Goal: Task Accomplishment & Management: Use online tool/utility

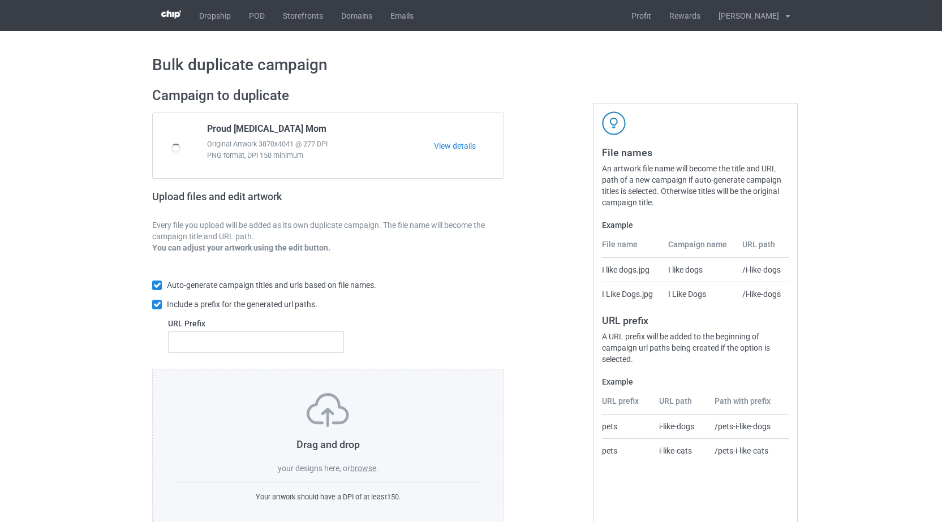
click at [363, 467] on label "browse" at bounding box center [363, 468] width 26 height 9
click at [0, 0] on input "browse" at bounding box center [0, 0] width 0 height 0
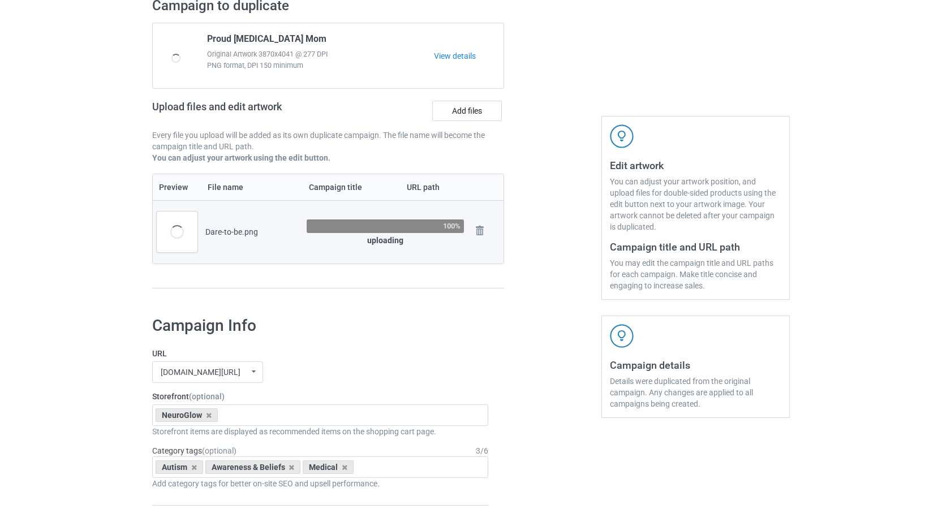
scroll to position [198, 0]
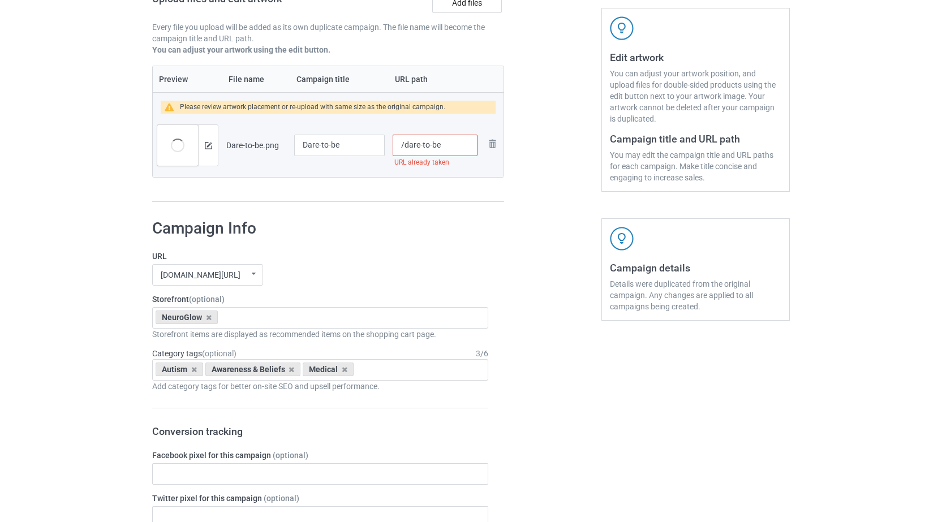
click at [441, 146] on input "/dare-to-be" at bounding box center [435, 145] width 85 height 21
click at [405, 145] on input "/dare-to-be-yourself" at bounding box center [435, 145] width 85 height 21
click at [403, 147] on input "/dare-to-be-yourself" at bounding box center [435, 145] width 85 height 21
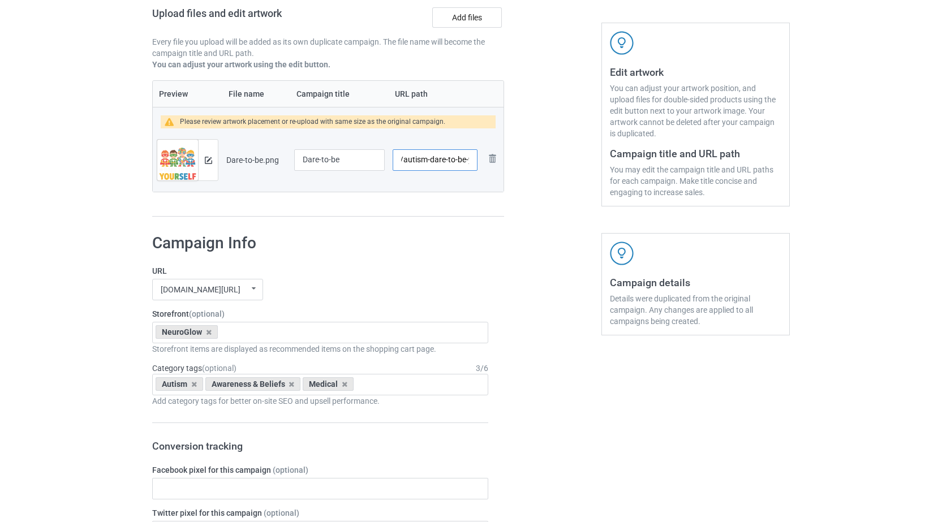
scroll to position [182, 0]
type input "/autism-dare-to-be-yourself"
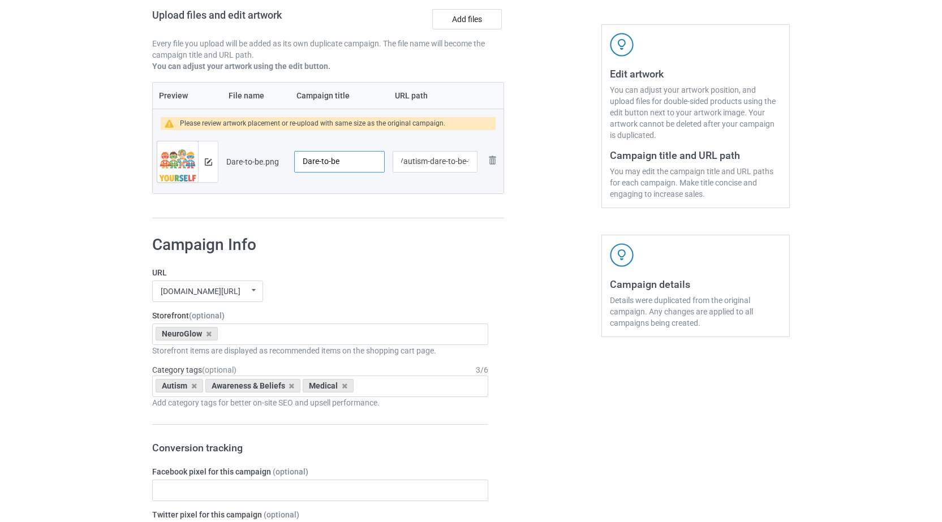
click at [346, 165] on input "Dare-to-be" at bounding box center [339, 161] width 90 height 21
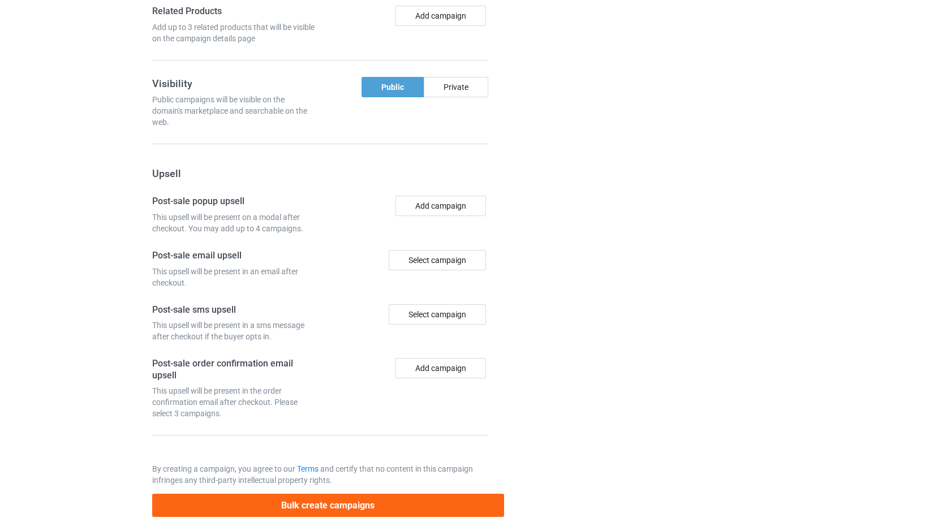
scroll to position [940, 0]
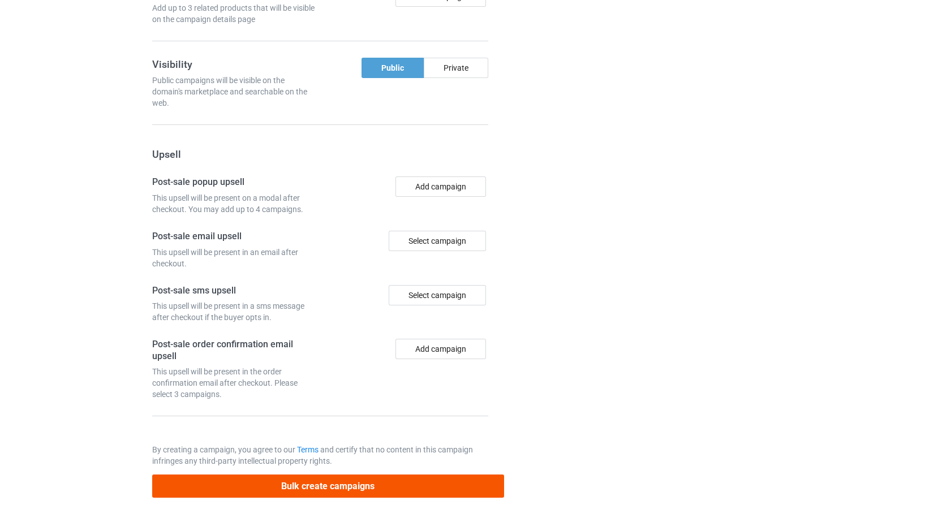
type input "Dare to be yourself"
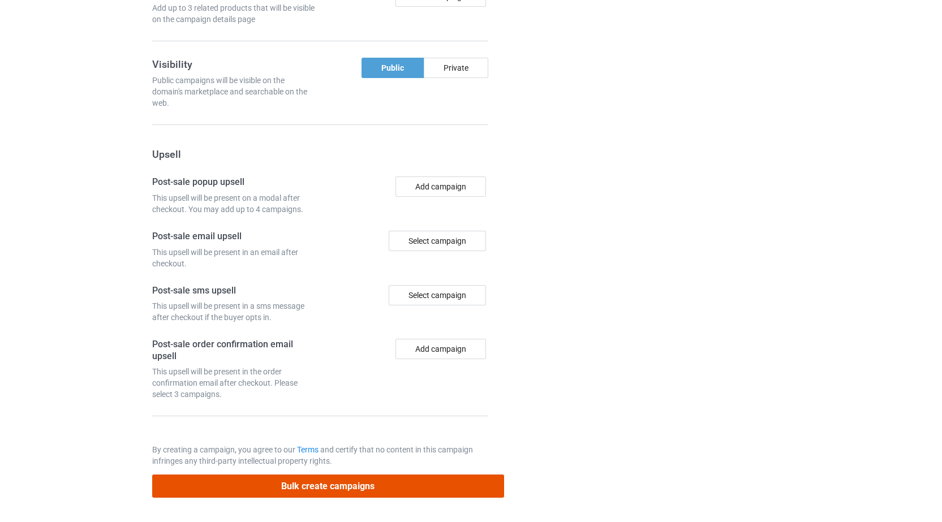
click at [316, 495] on button "Bulk create campaigns" at bounding box center [328, 486] width 352 height 23
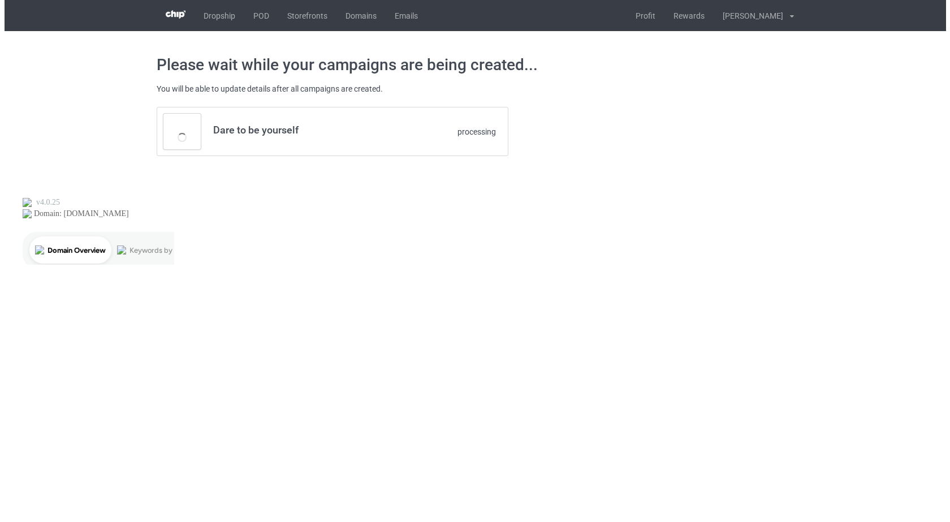
scroll to position [0, 0]
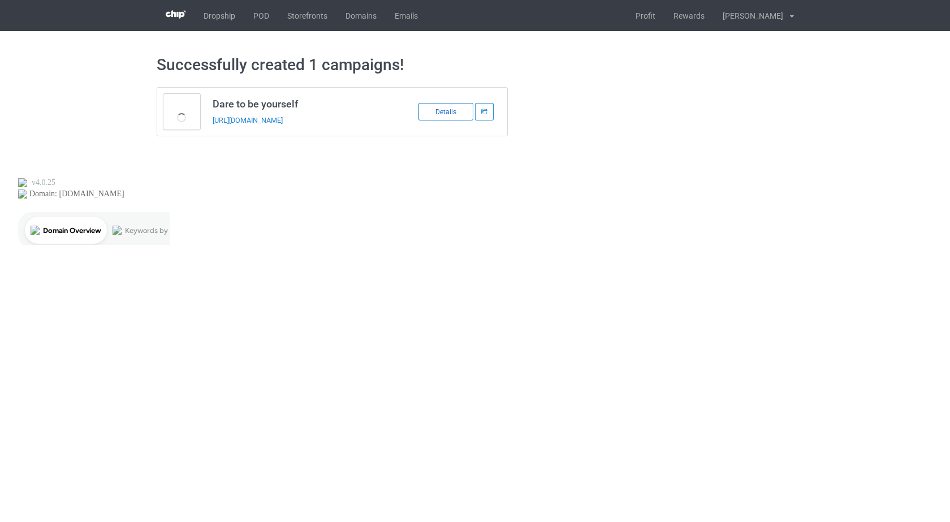
click at [439, 113] on div "Details" at bounding box center [446, 112] width 55 height 18
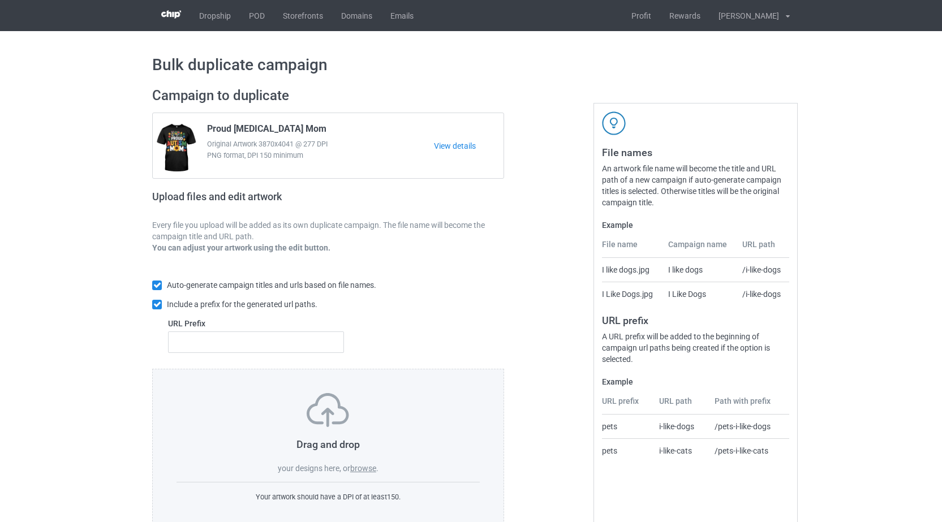
click at [370, 467] on label "browse" at bounding box center [363, 468] width 26 height 9
click at [0, 0] on input "browse" at bounding box center [0, 0] width 0 height 0
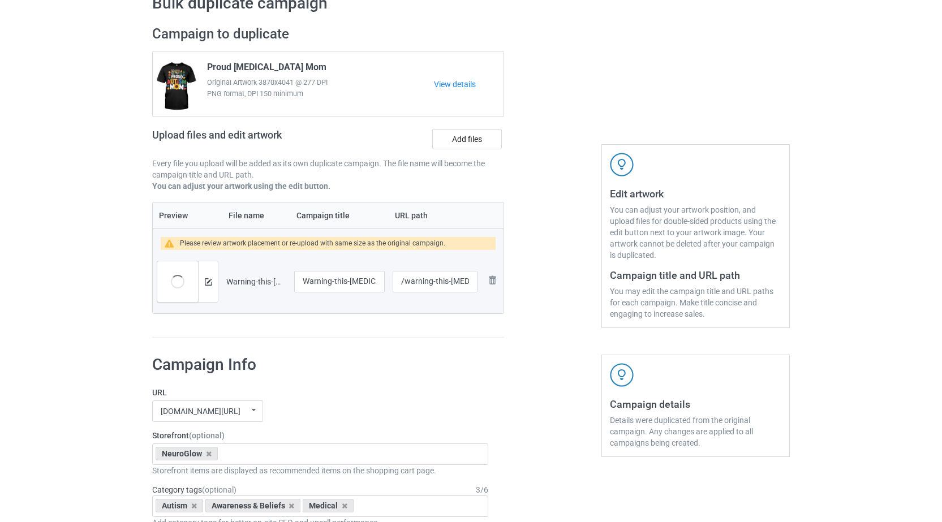
scroll to position [34, 0]
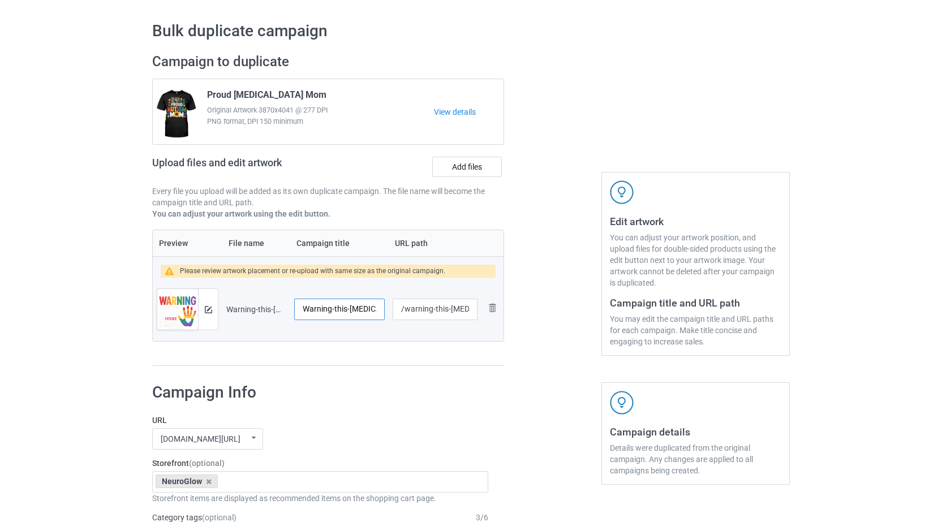
click at [334, 308] on input "Warning-this-autism-mom" at bounding box center [339, 309] width 90 height 21
click at [351, 308] on input "Warning this-autism-mom" at bounding box center [339, 309] width 90 height 21
click at [348, 311] on input "Warning this-autism-mom" at bounding box center [339, 309] width 90 height 21
click at [373, 309] on input "Warning this autism-mom" at bounding box center [339, 309] width 90 height 21
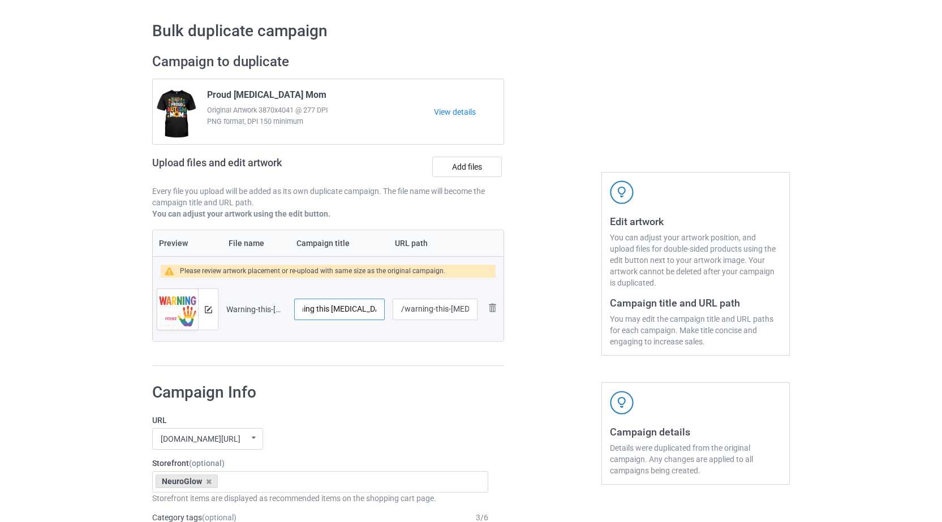
click at [357, 312] on input "Warning this autism-mom" at bounding box center [339, 309] width 90 height 21
type input "Warning this autism mom"
click at [210, 311] on img at bounding box center [208, 309] width 7 height 7
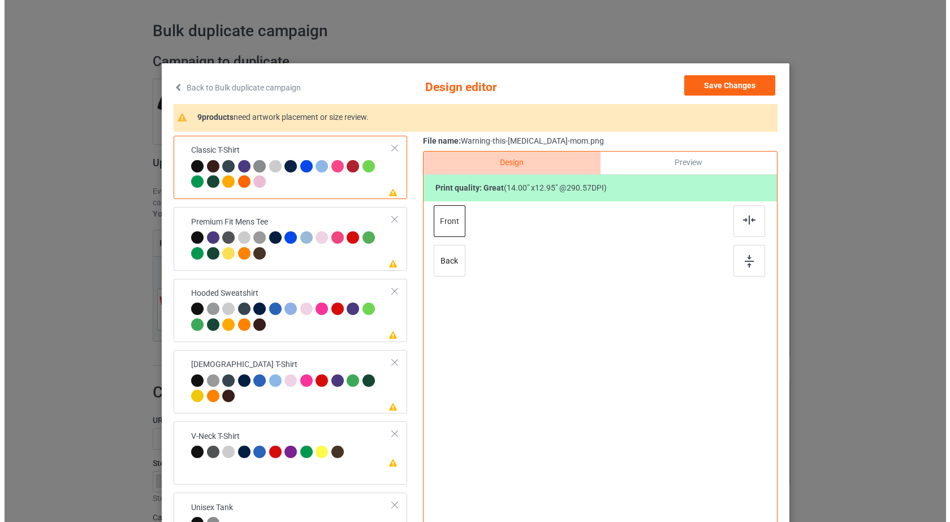
scroll to position [0, 0]
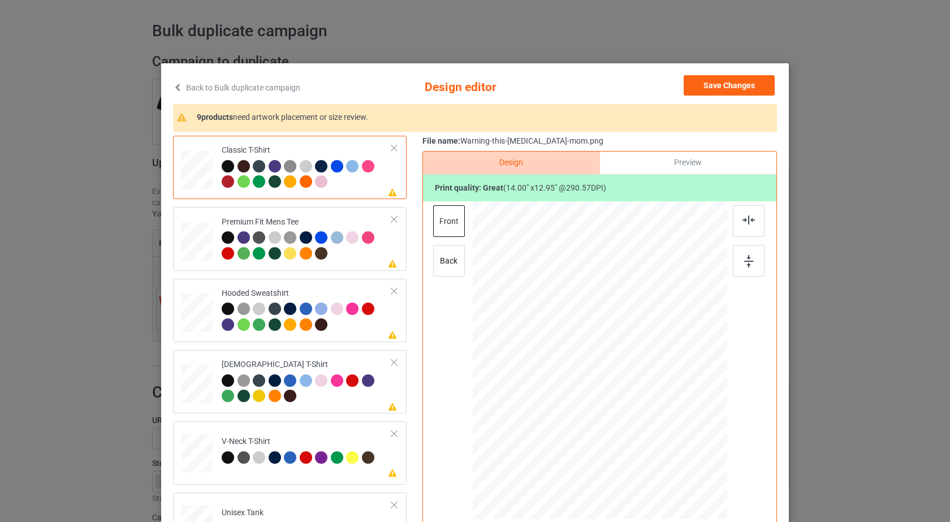
click at [359, 187] on div at bounding box center [307, 175] width 170 height 31
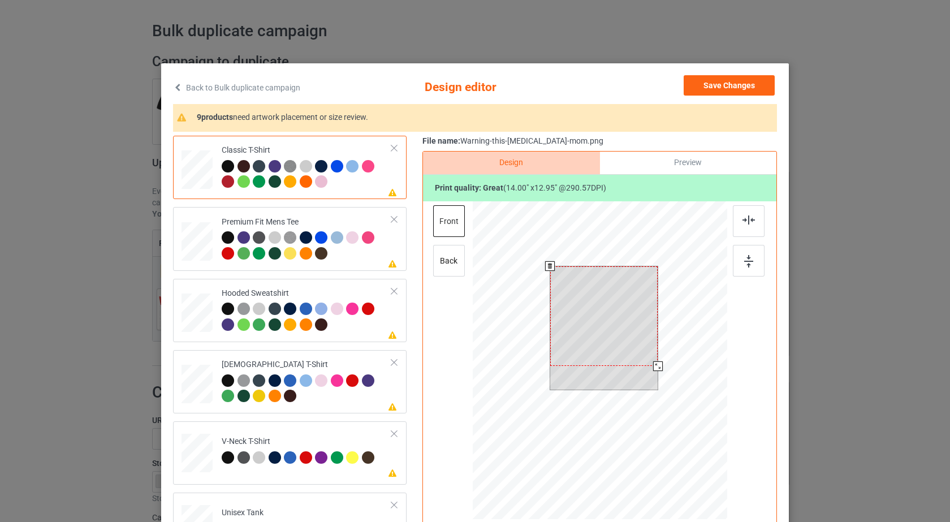
click at [611, 301] on div at bounding box center [604, 316] width 108 height 100
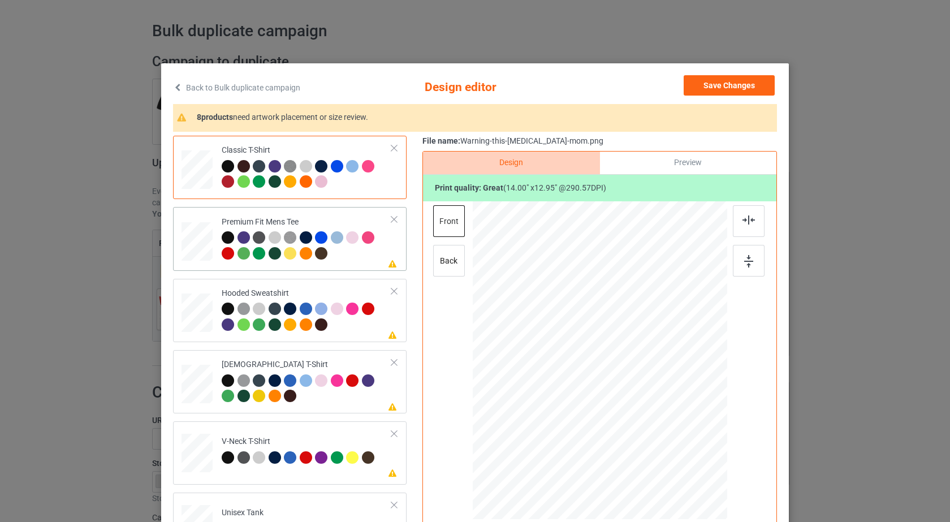
click at [347, 261] on div at bounding box center [307, 246] width 170 height 31
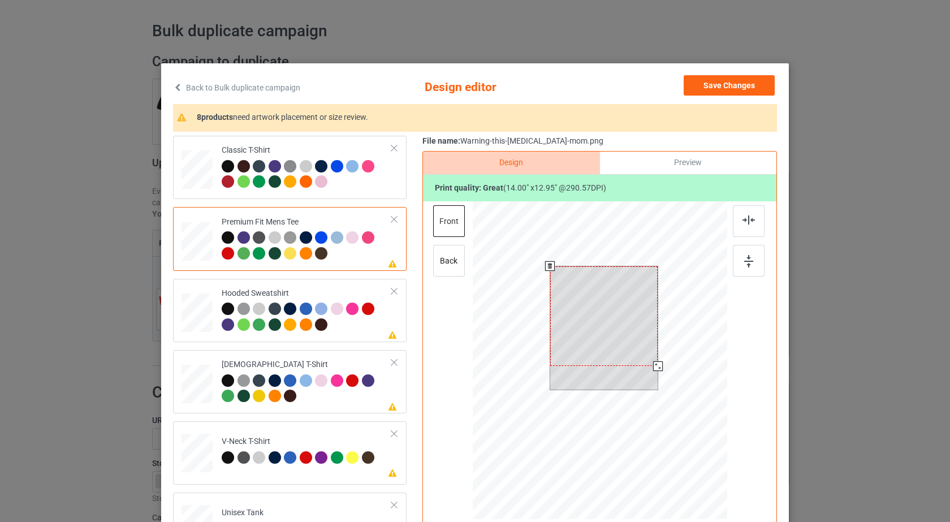
click at [627, 311] on div at bounding box center [604, 316] width 108 height 100
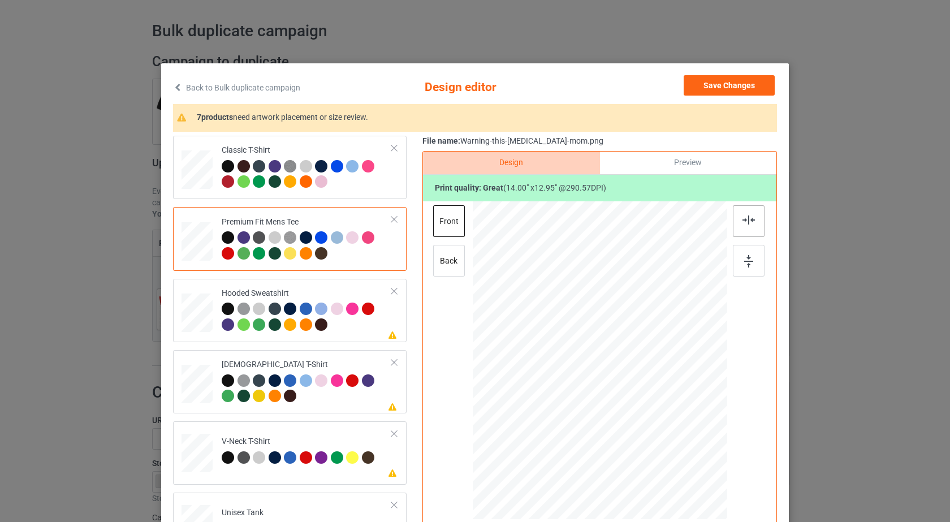
click at [749, 218] on img at bounding box center [749, 219] width 12 height 9
click at [748, 261] on img at bounding box center [748, 261] width 9 height 12
click at [351, 192] on td "Classic T-Shirt" at bounding box center [306, 167] width 183 height 54
click at [739, 228] on div at bounding box center [749, 221] width 32 height 32
click at [740, 258] on div at bounding box center [749, 261] width 32 height 32
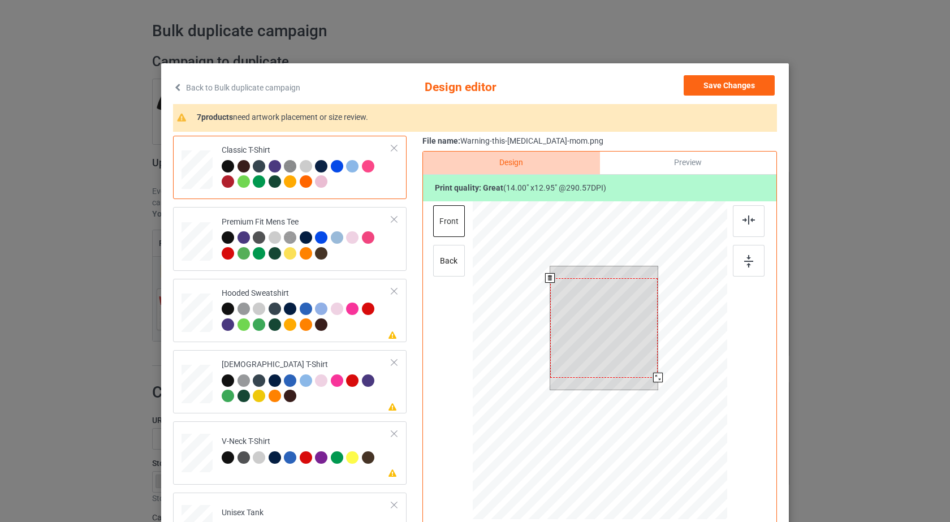
click at [617, 308] on div at bounding box center [604, 328] width 108 height 100
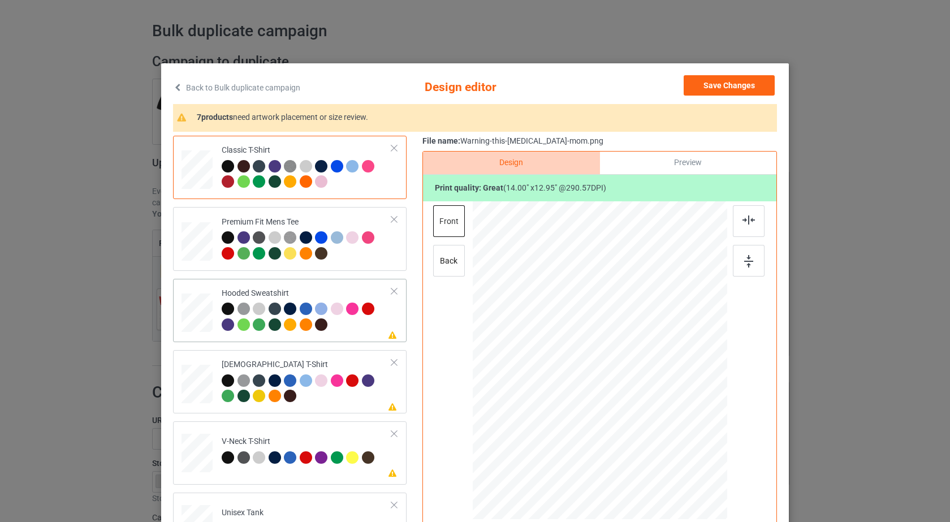
click at [346, 332] on div at bounding box center [307, 318] width 170 height 31
click at [758, 222] on div at bounding box center [749, 221] width 32 height 32
click at [753, 258] on div at bounding box center [749, 261] width 32 height 32
click at [364, 393] on div at bounding box center [307, 389] width 170 height 31
click at [743, 227] on div at bounding box center [749, 221] width 32 height 32
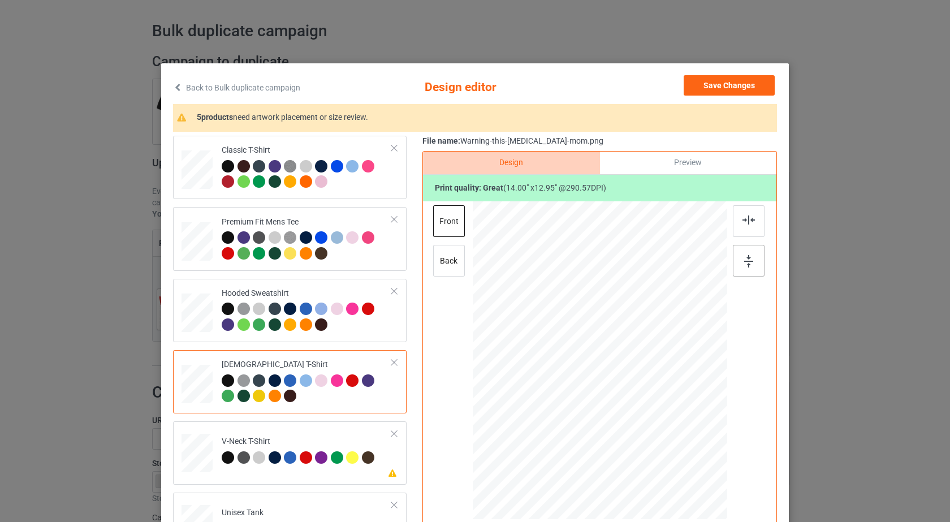
click at [744, 262] on img at bounding box center [748, 261] width 9 height 12
click at [333, 435] on td "Please review artwork placement V-Neck T-Shirt" at bounding box center [306, 451] width 183 height 50
click at [743, 220] on img at bounding box center [749, 219] width 12 height 9
click at [739, 262] on div at bounding box center [749, 261] width 32 height 32
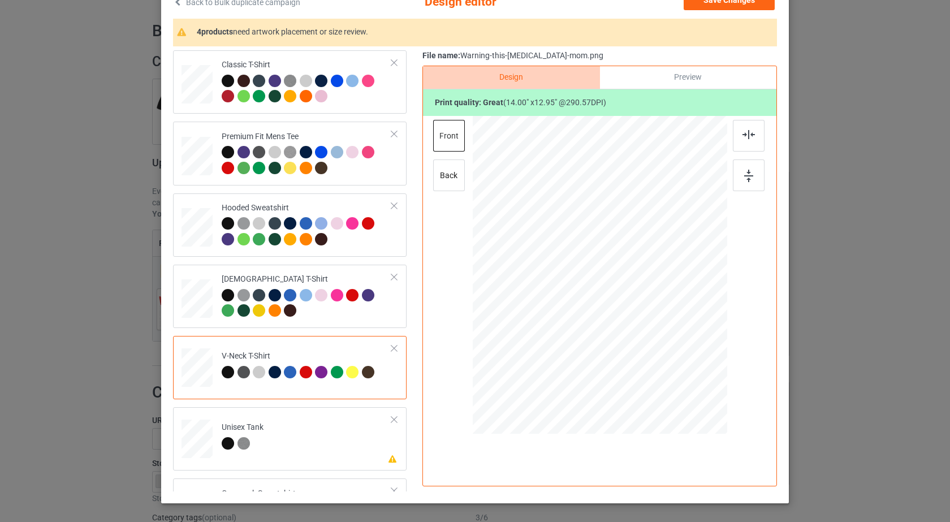
scroll to position [131, 0]
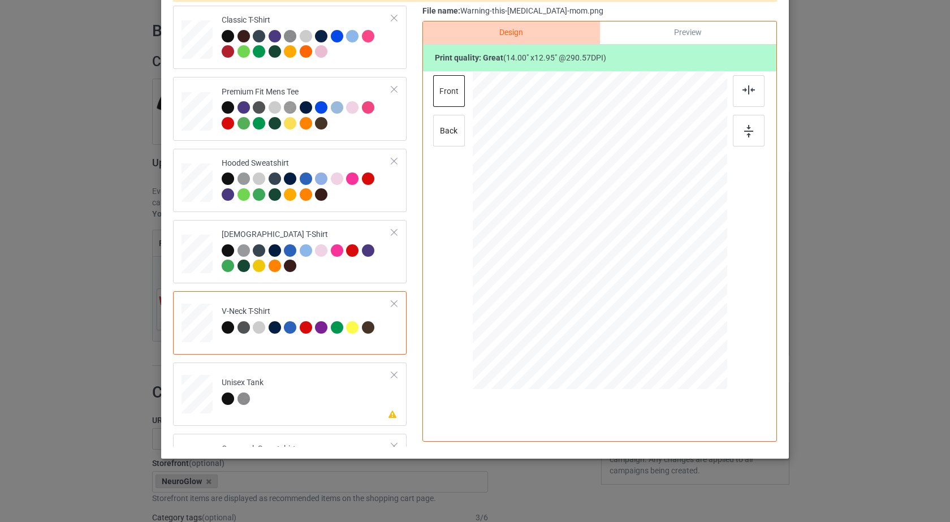
click at [322, 306] on div "V-Neck T-Shirt" at bounding box center [300, 319] width 156 height 27
click at [330, 380] on td "Please review artwork placement Unisex Tank" at bounding box center [306, 392] width 183 height 50
click at [744, 91] on img at bounding box center [749, 89] width 12 height 9
click at [751, 132] on div at bounding box center [749, 131] width 32 height 32
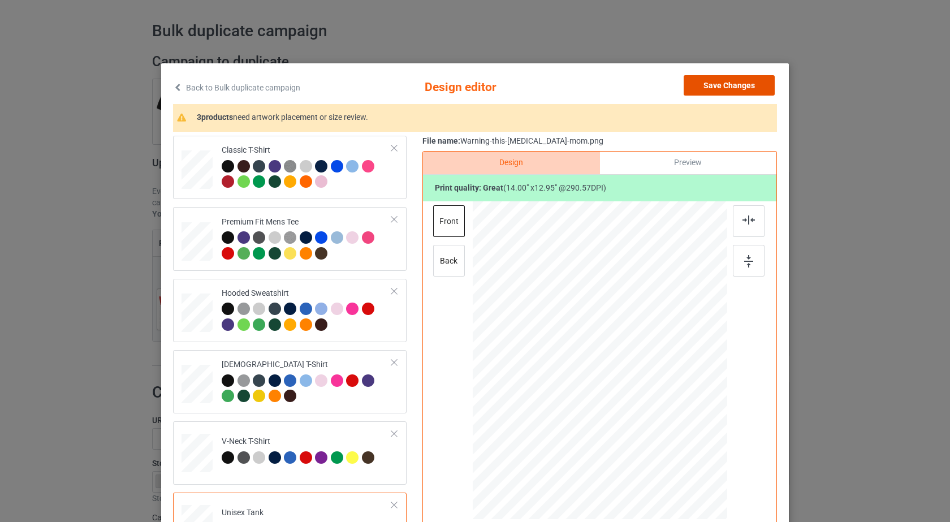
click at [766, 81] on button "Save Changes" at bounding box center [729, 85] width 91 height 20
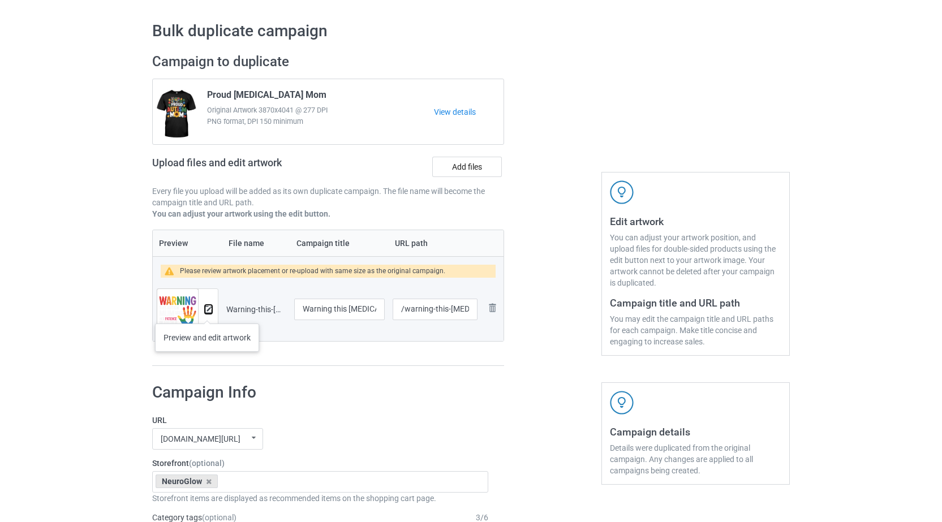
click at [207, 312] on img at bounding box center [208, 309] width 7 height 7
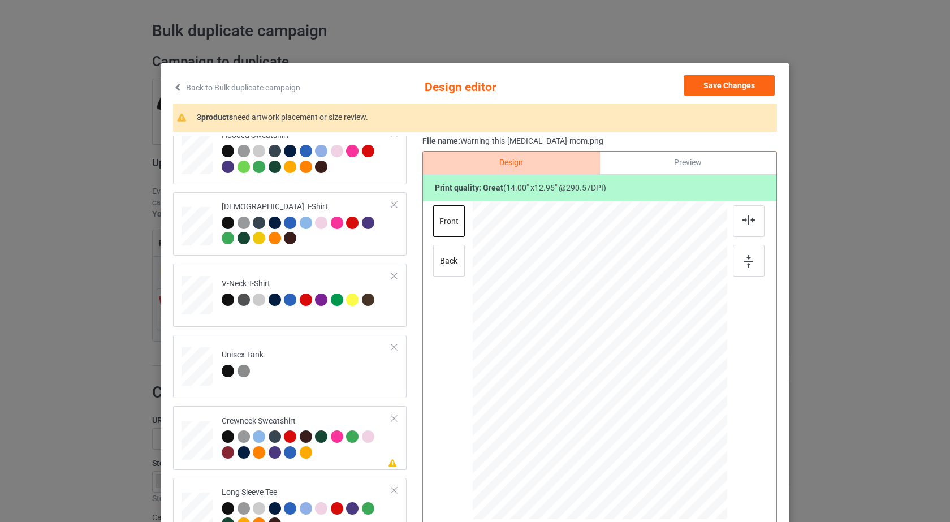
scroll to position [193, 0]
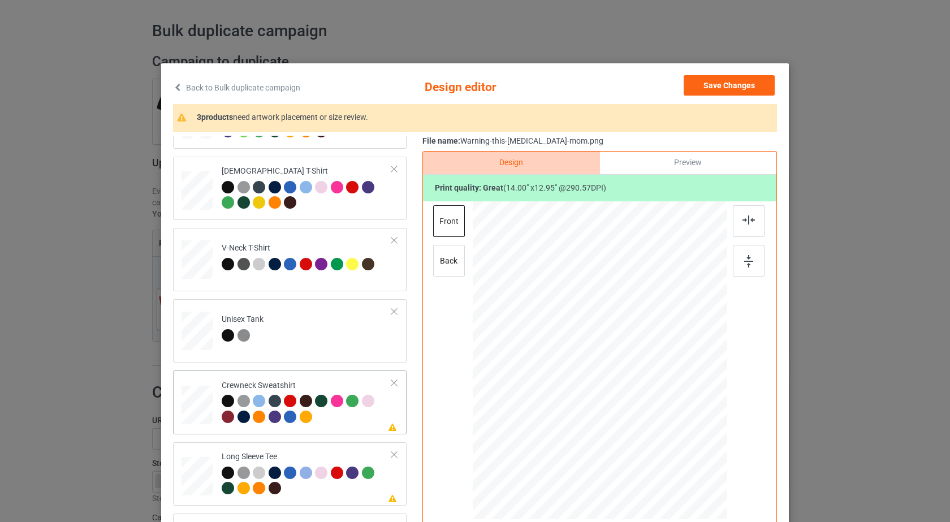
click at [345, 420] on div at bounding box center [307, 410] width 170 height 31
click at [747, 218] on img at bounding box center [749, 219] width 12 height 9
click at [748, 258] on img at bounding box center [748, 261] width 9 height 12
click at [343, 493] on div at bounding box center [307, 482] width 170 height 31
click at [735, 221] on div at bounding box center [749, 221] width 32 height 32
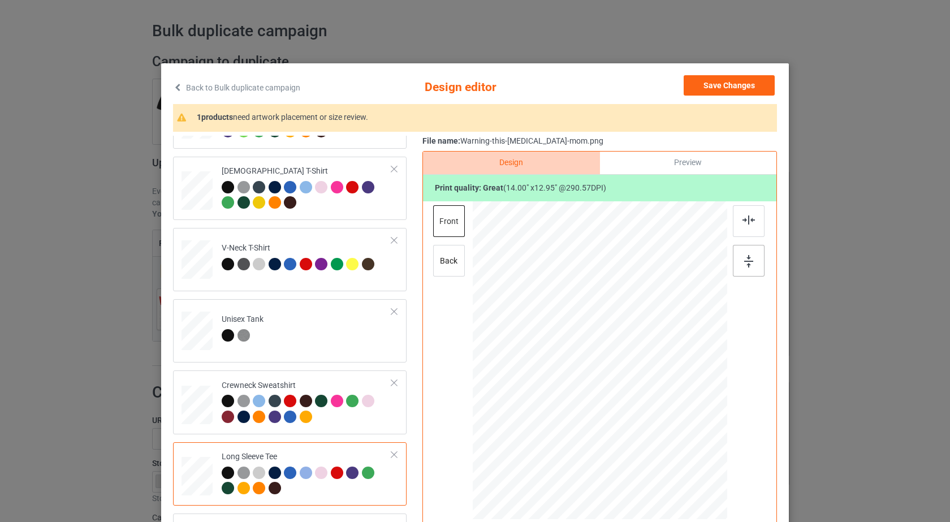
click at [747, 269] on div at bounding box center [749, 261] width 32 height 32
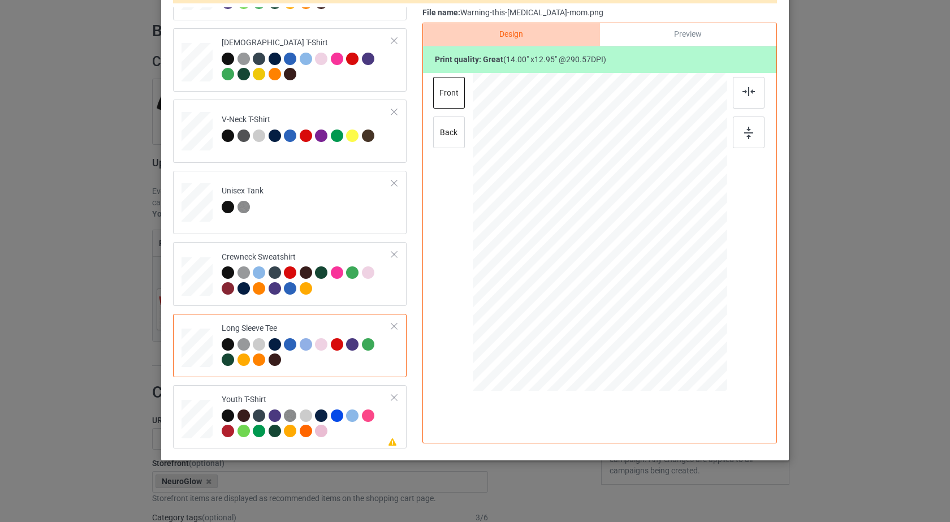
scroll to position [131, 0]
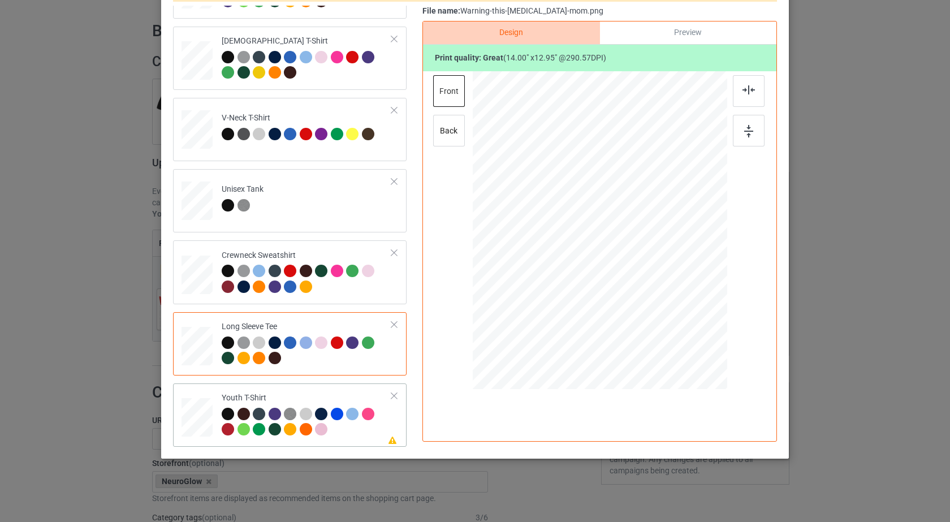
click at [363, 431] on div at bounding box center [307, 423] width 170 height 31
click at [747, 88] on img at bounding box center [749, 89] width 12 height 9
click at [747, 127] on img at bounding box center [748, 131] width 9 height 12
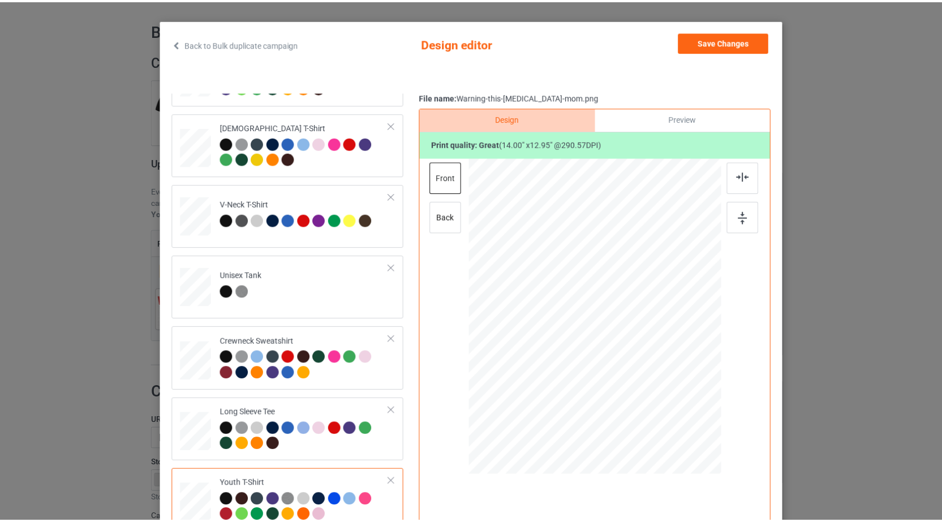
scroll to position [0, 0]
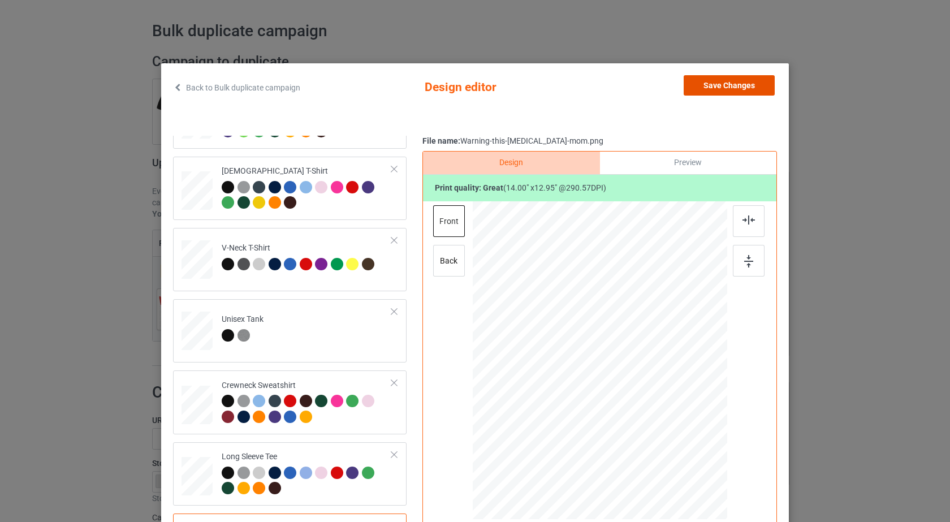
click at [736, 82] on button "Save Changes" at bounding box center [729, 85] width 91 height 20
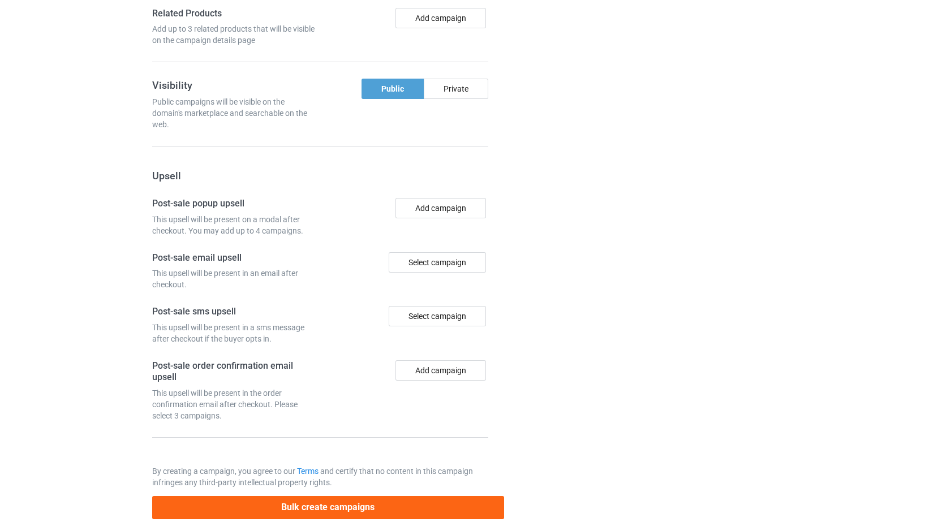
scroll to position [912, 0]
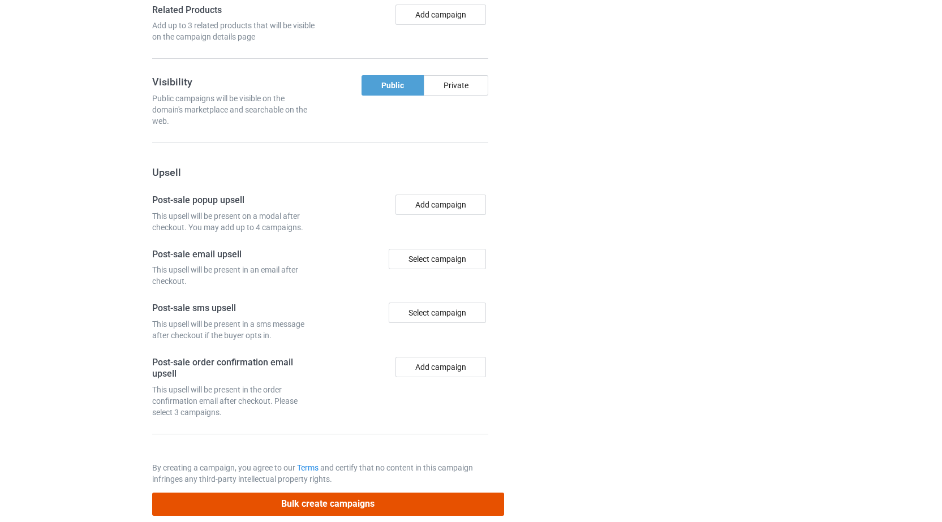
click at [378, 500] on button "Bulk create campaigns" at bounding box center [328, 504] width 352 height 23
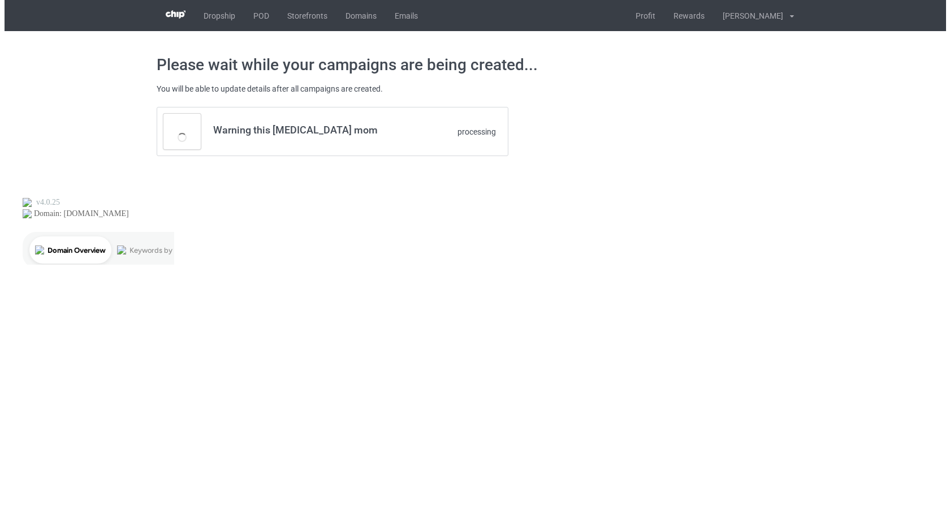
scroll to position [0, 0]
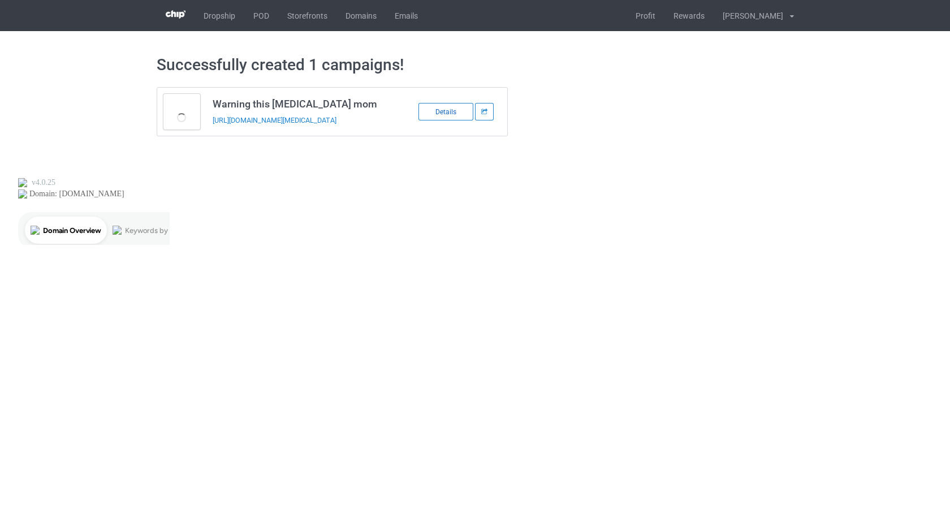
click at [442, 115] on div "Details" at bounding box center [446, 112] width 55 height 18
